Goal: Use online tool/utility: Utilize a website feature to perform a specific function

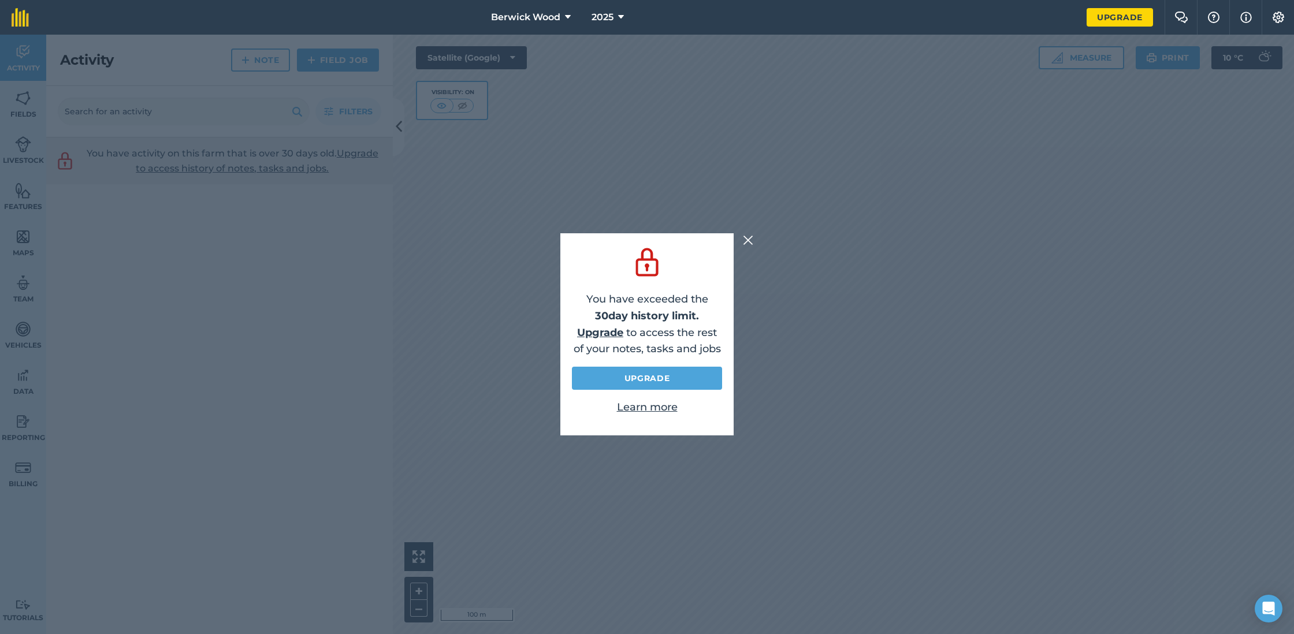
click at [747, 242] on img at bounding box center [748, 240] width 10 height 14
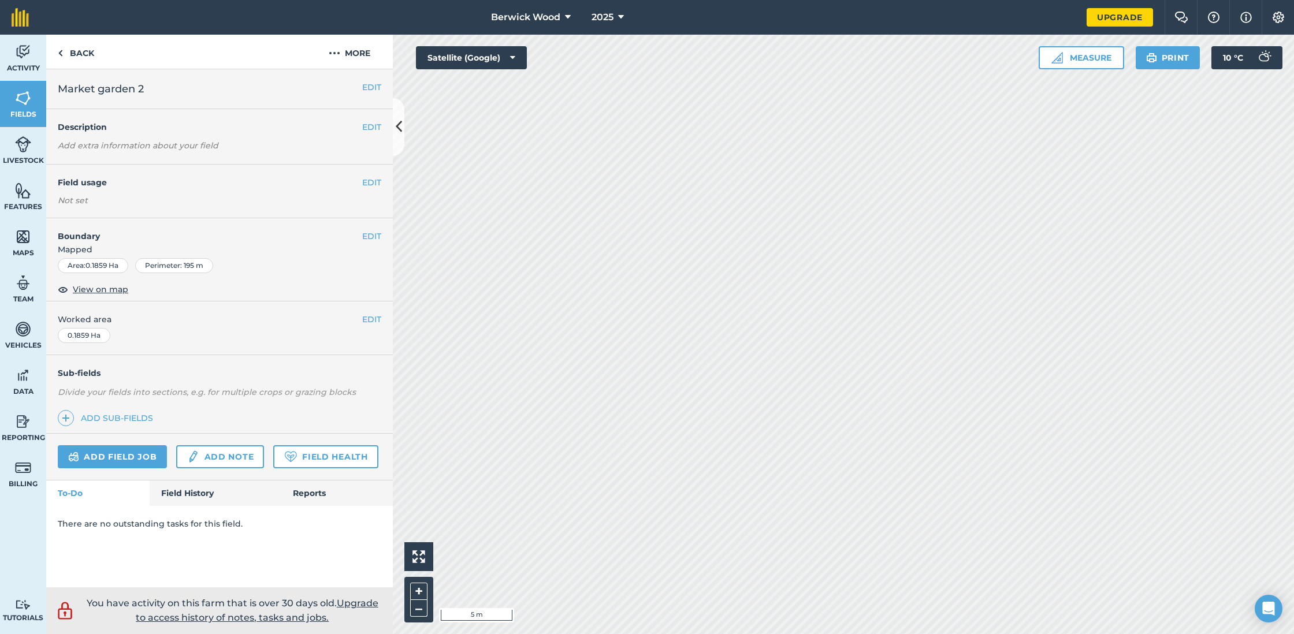
click at [28, 52] on img at bounding box center [23, 51] width 16 height 17
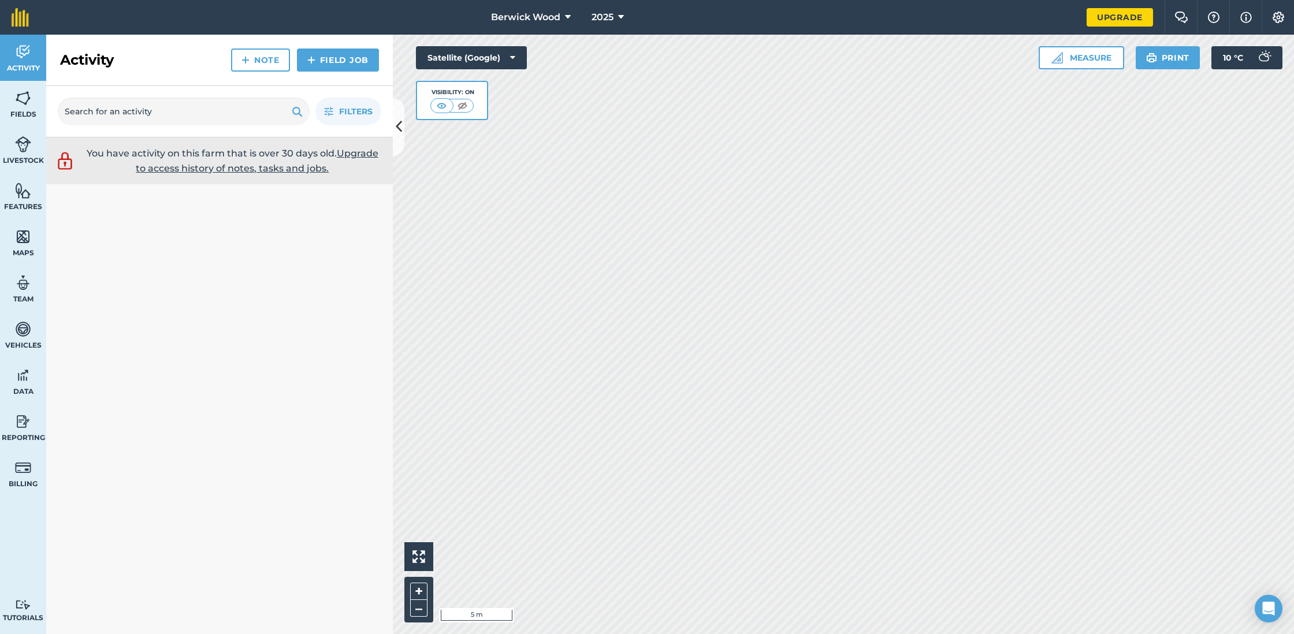
click at [23, 238] on img at bounding box center [23, 236] width 16 height 17
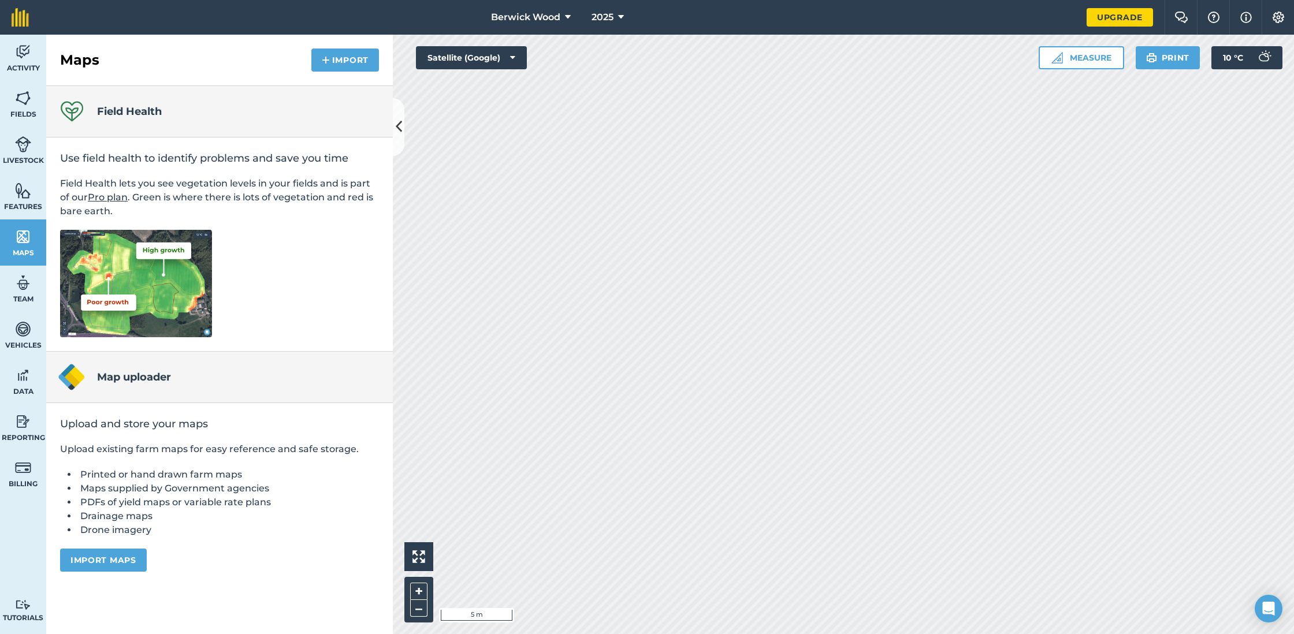
click at [28, 92] on img at bounding box center [23, 98] width 16 height 17
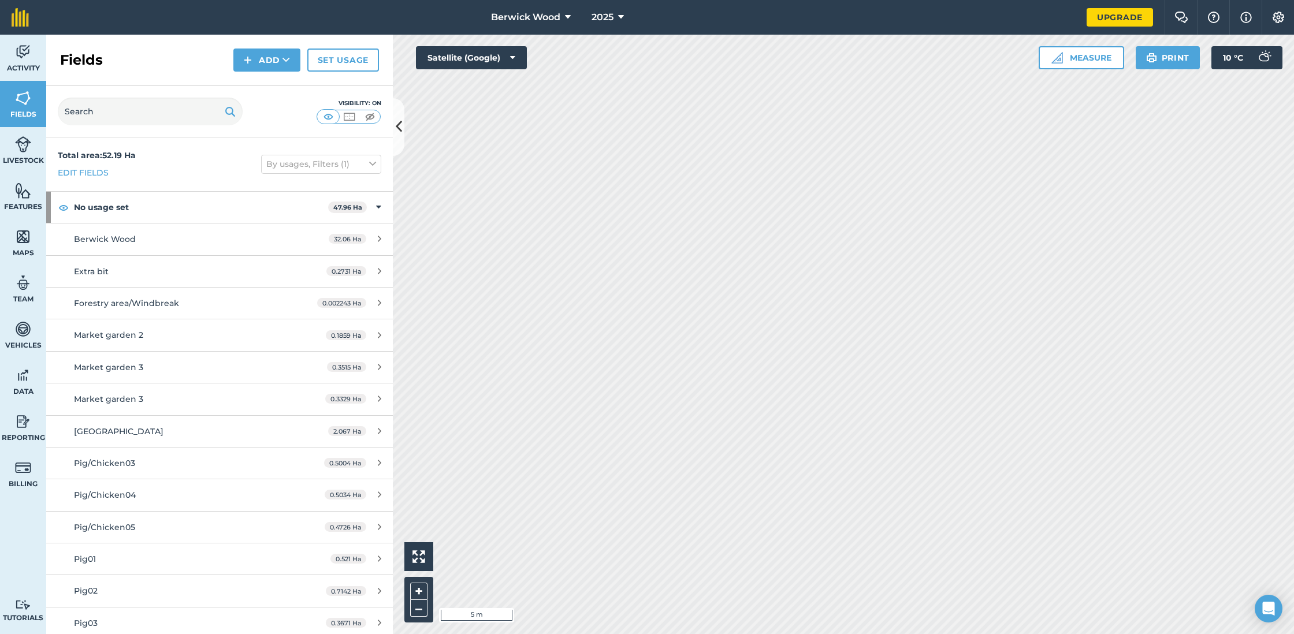
click at [1089, 59] on button "Measure" at bounding box center [1082, 57] width 86 height 23
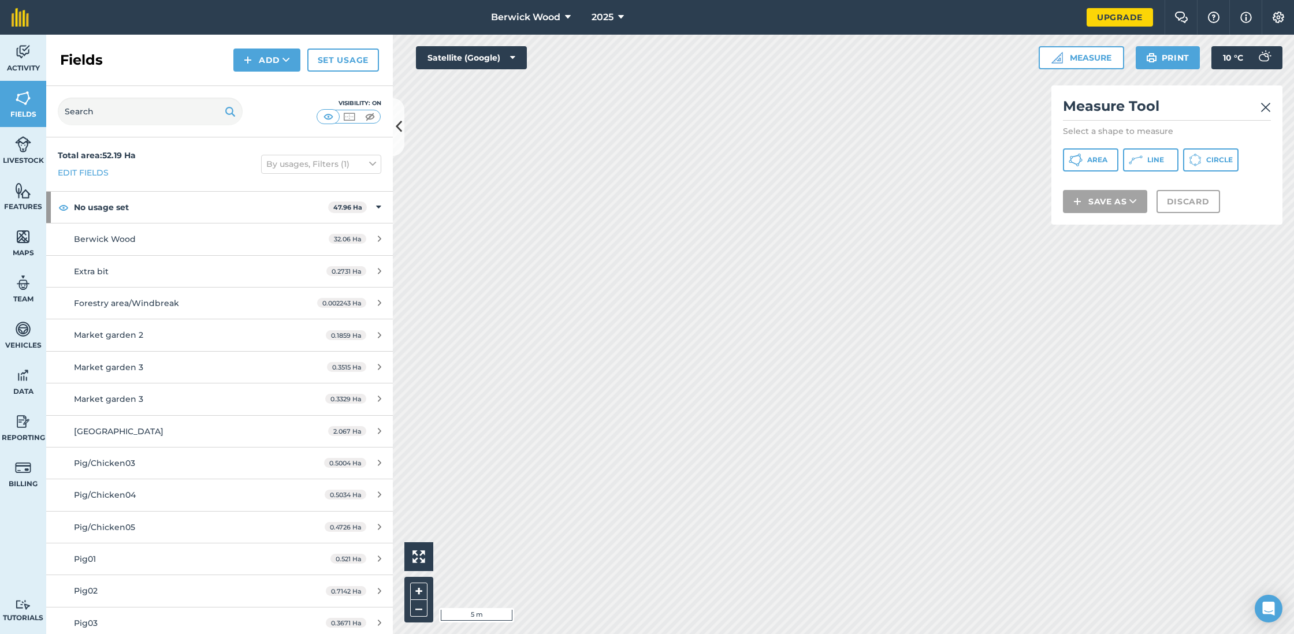
click at [1101, 157] on span "Area" at bounding box center [1097, 159] width 20 height 9
